Goal: Task Accomplishment & Management: Complete application form

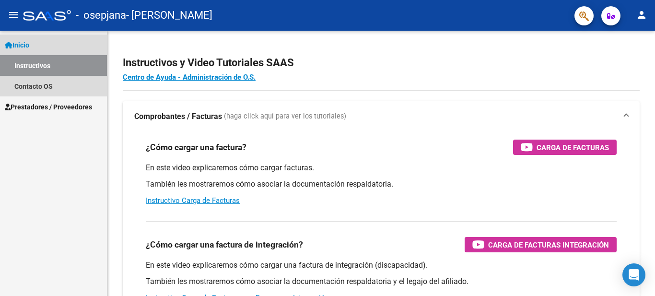
click at [88, 70] on link "Instructivos" at bounding box center [53, 65] width 107 height 21
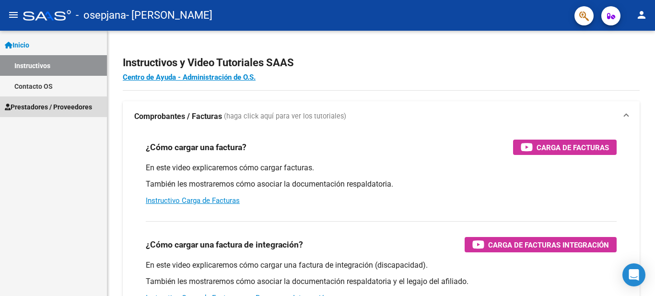
click at [87, 106] on span "Prestadores / Proveedores" at bounding box center [48, 107] width 87 height 11
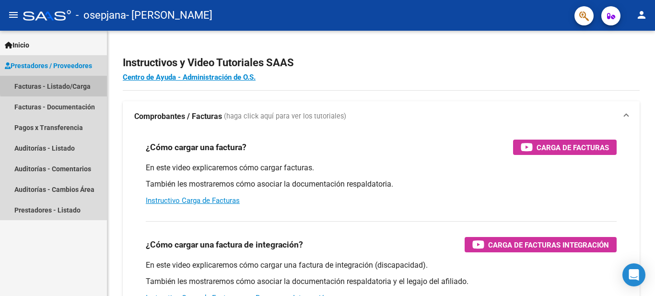
click at [81, 82] on link "Facturas - Listado/Carga" at bounding box center [53, 86] width 107 height 21
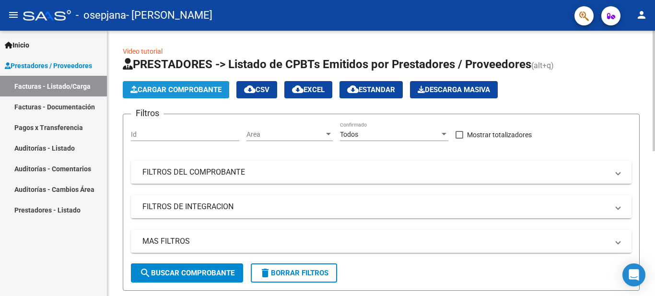
click at [159, 93] on span "Cargar Comprobante" at bounding box center [175, 89] width 91 height 9
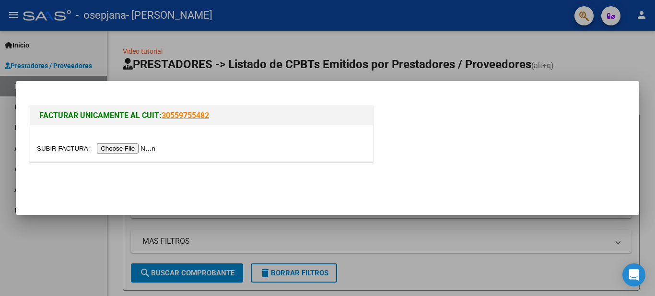
click at [152, 147] on input "file" at bounding box center [97, 148] width 121 height 10
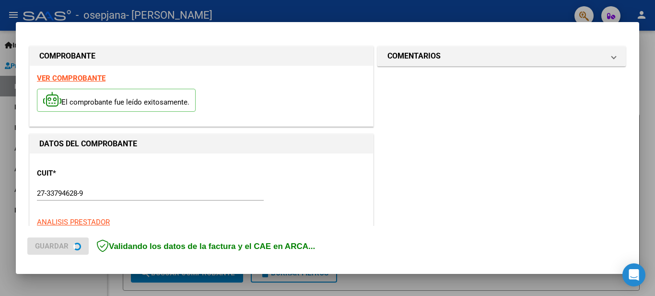
scroll to position [237, 0]
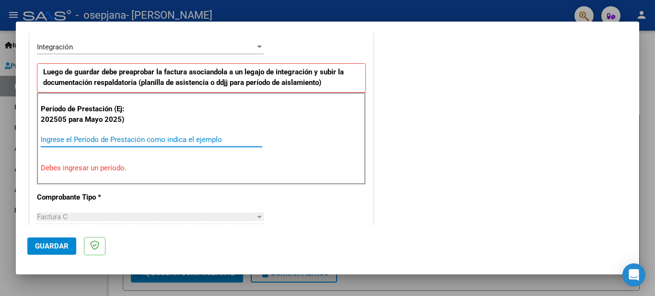
click at [122, 139] on input "Ingrese el Período de Prestación como indica el ejemplo" at bounding box center [152, 139] width 222 height 9
click at [136, 137] on input "Ingrese el Período de Prestación como indica el ejemplo" at bounding box center [152, 139] width 222 height 9
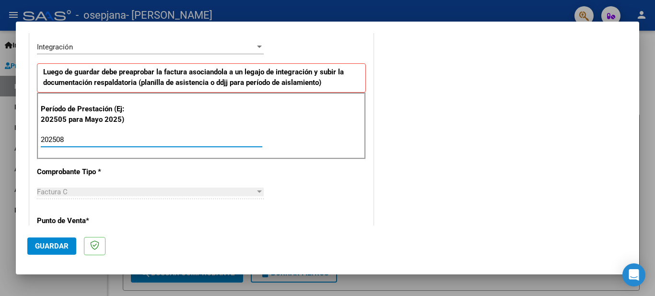
type input "202508"
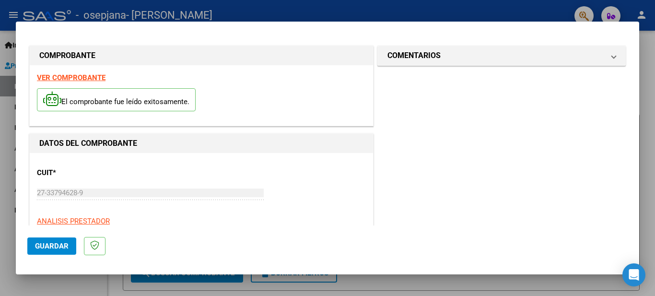
scroll to position [652, 0]
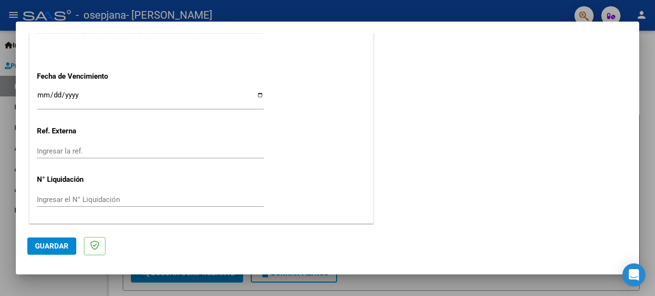
click at [59, 243] on span "Guardar" at bounding box center [52, 246] width 34 height 9
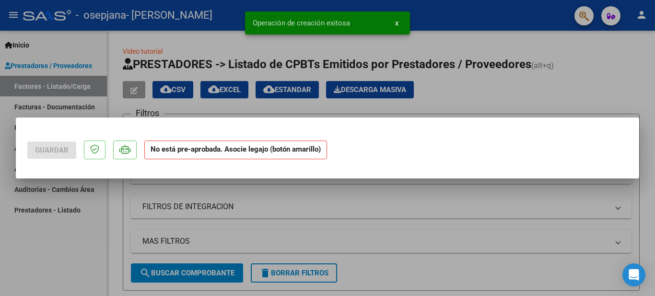
scroll to position [0, 0]
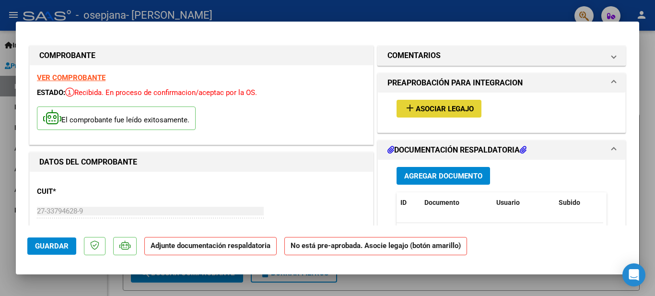
click at [417, 113] on span "Asociar Legajo" at bounding box center [445, 109] width 58 height 9
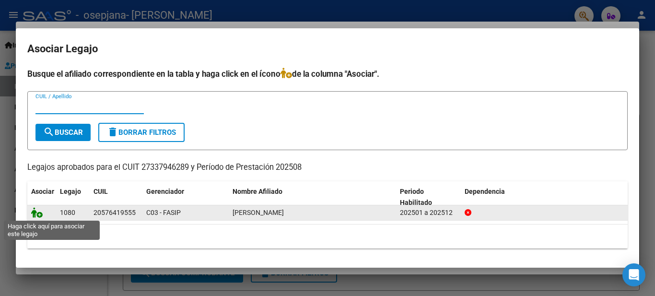
click at [37, 213] on icon at bounding box center [37, 212] width 12 height 11
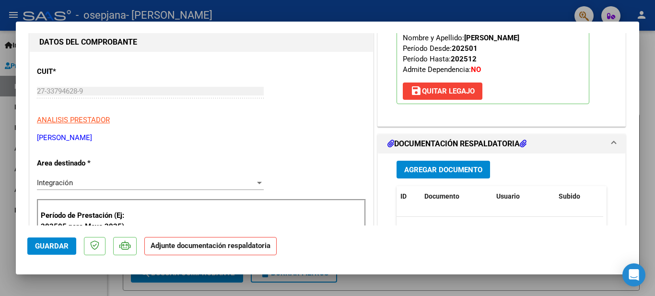
scroll to position [117, 0]
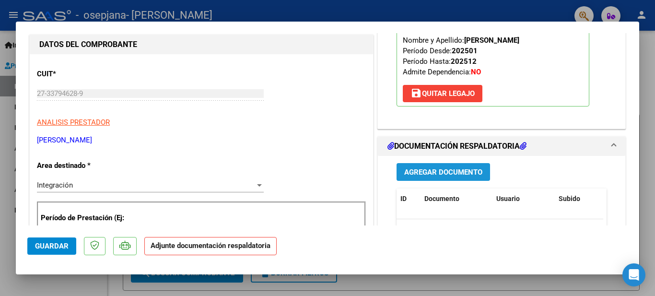
click at [435, 164] on button "Agregar Documento" at bounding box center [444, 172] width 94 height 18
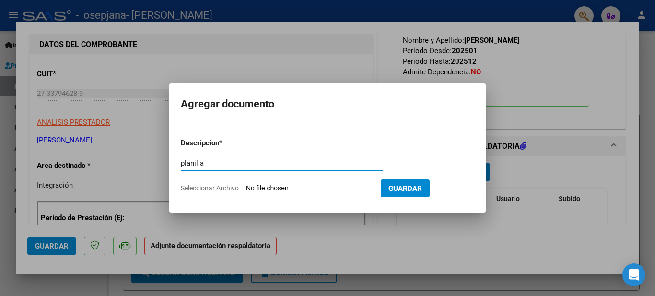
type input "planilla"
click at [422, 186] on span "Guardar" at bounding box center [405, 188] width 34 height 9
click at [292, 189] on input "Seleccionar Archivo" at bounding box center [309, 188] width 127 height 9
type input "C:\fakepath\20250907_224115.jpg"
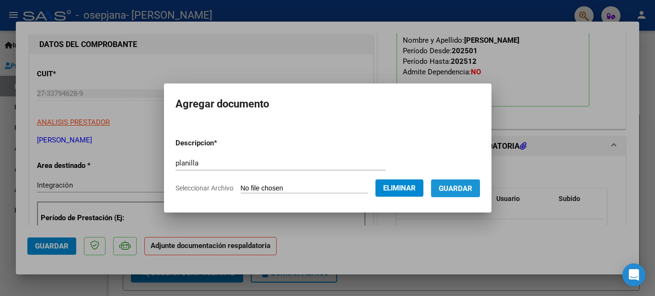
click at [469, 191] on span "Guardar" at bounding box center [456, 188] width 34 height 9
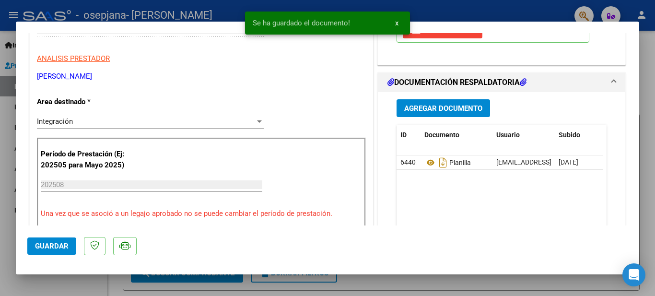
scroll to position [207, 0]
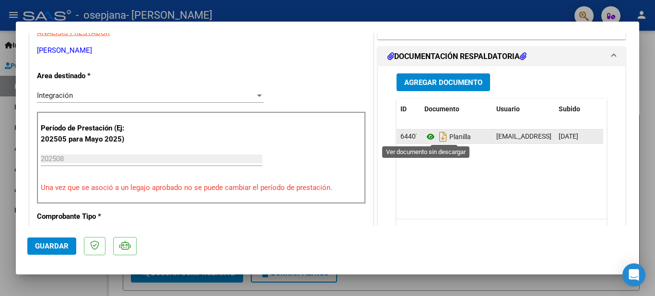
click at [427, 136] on icon at bounding box center [430, 137] width 12 height 12
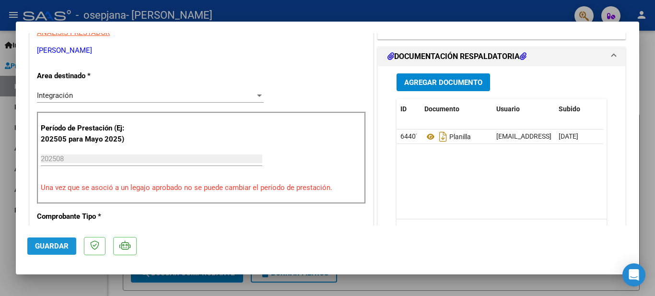
click at [44, 245] on span "Guardar" at bounding box center [52, 246] width 34 height 9
